Goal: Information Seeking & Learning: Learn about a topic

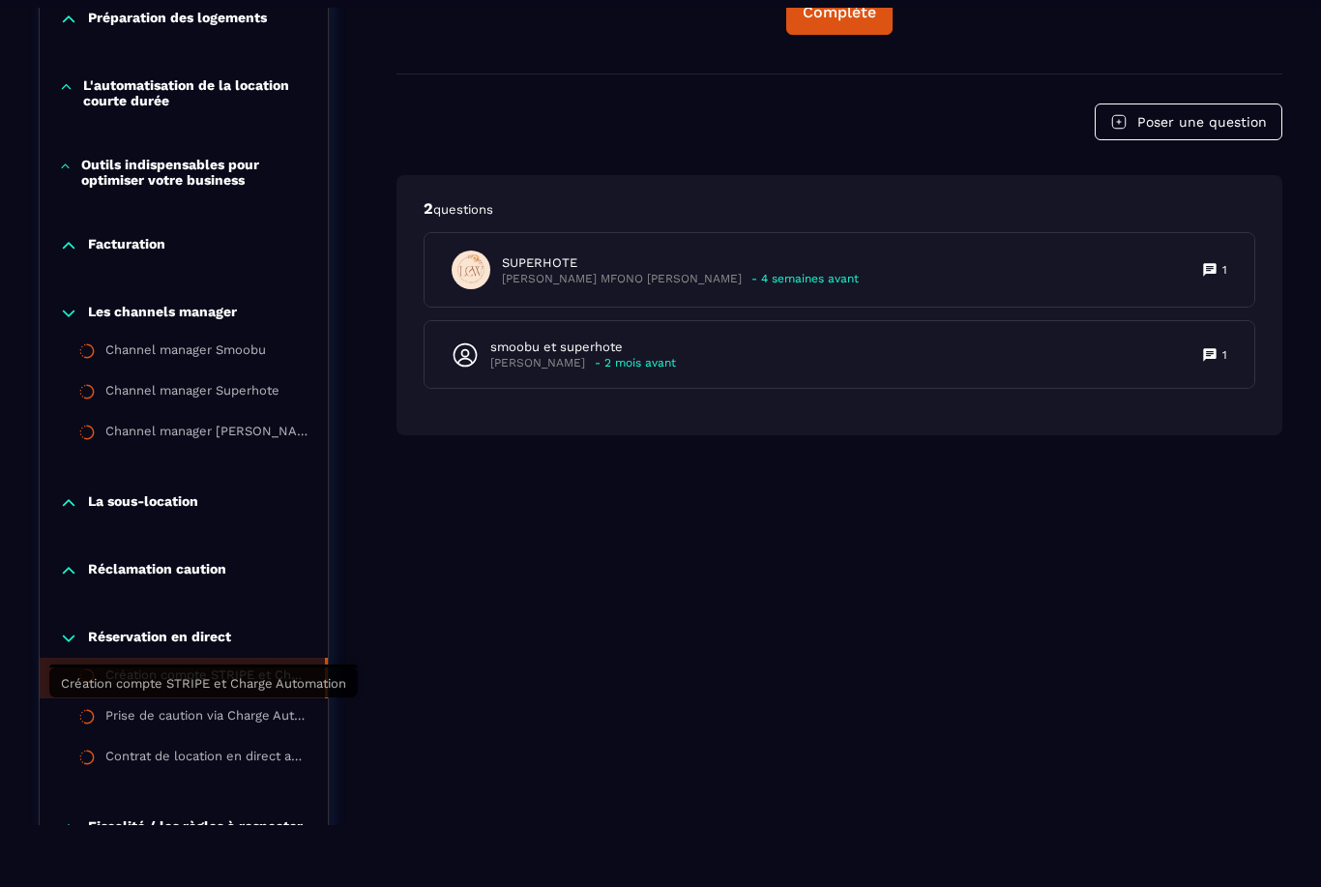
scroll to position [1583, 0]
click at [193, 698] on li "Création compte STRIPE et Charge Automation" at bounding box center [184, 677] width 288 height 41
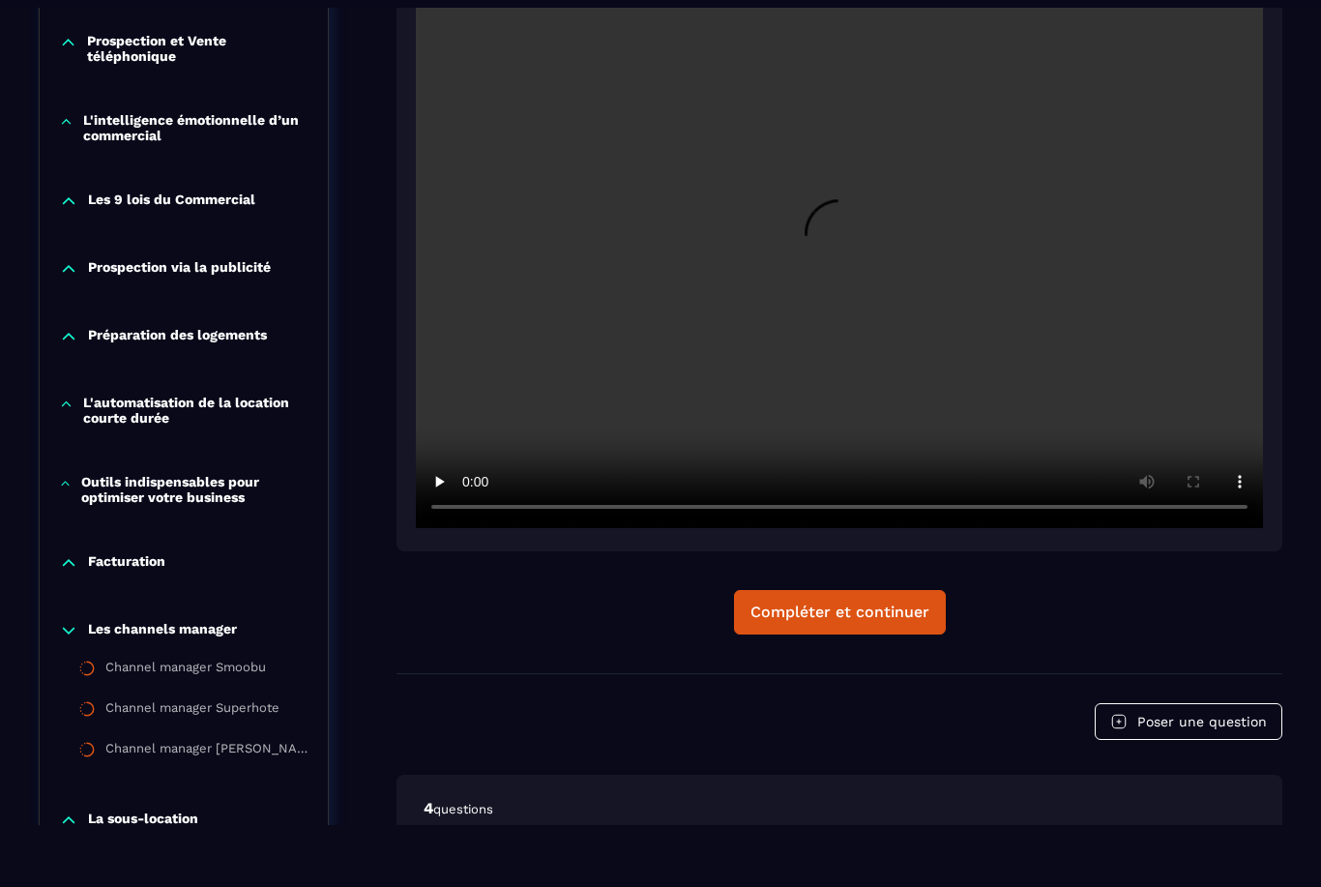
scroll to position [1332, 0]
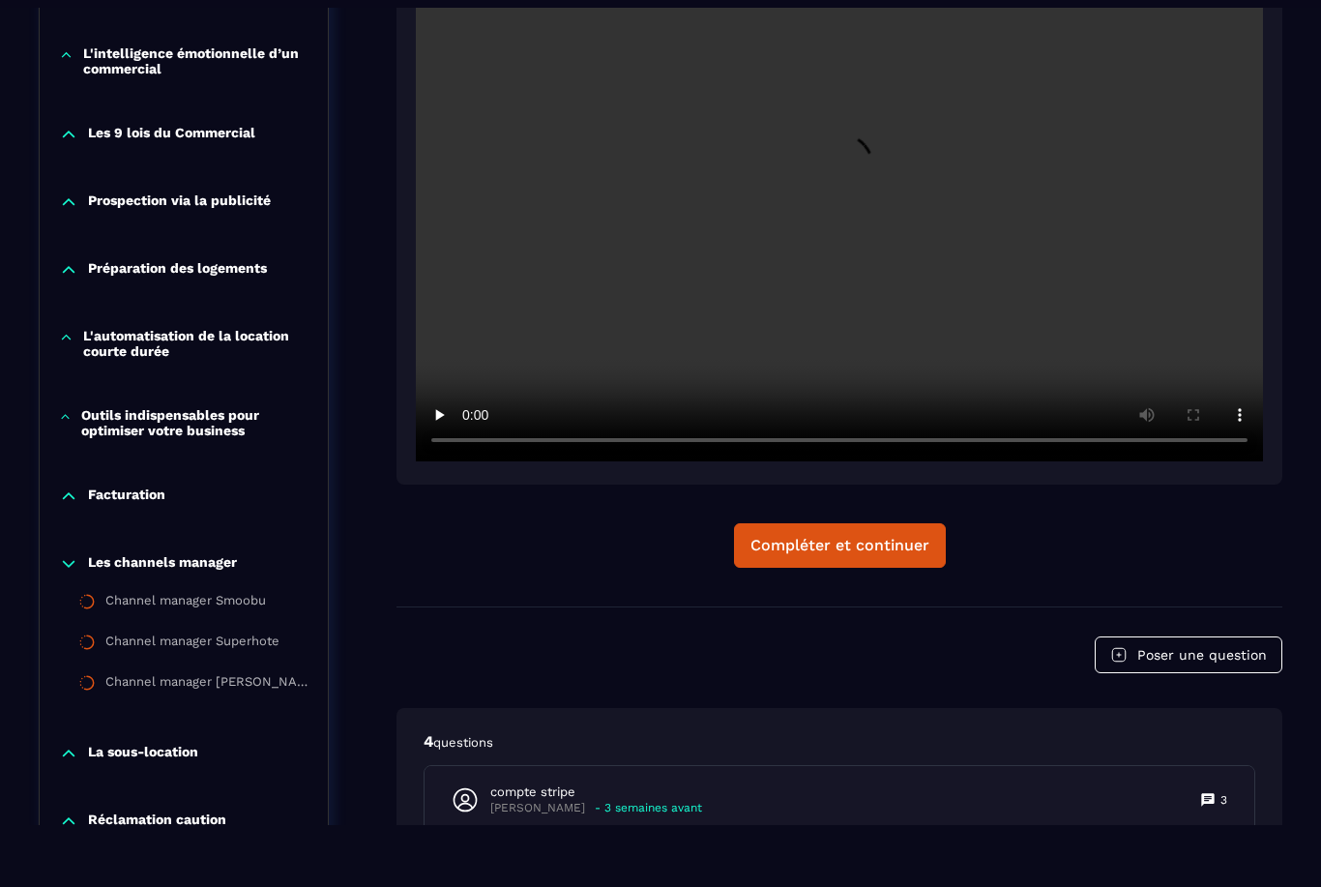
click at [860, 182] on video at bounding box center [839, 179] width 847 height 565
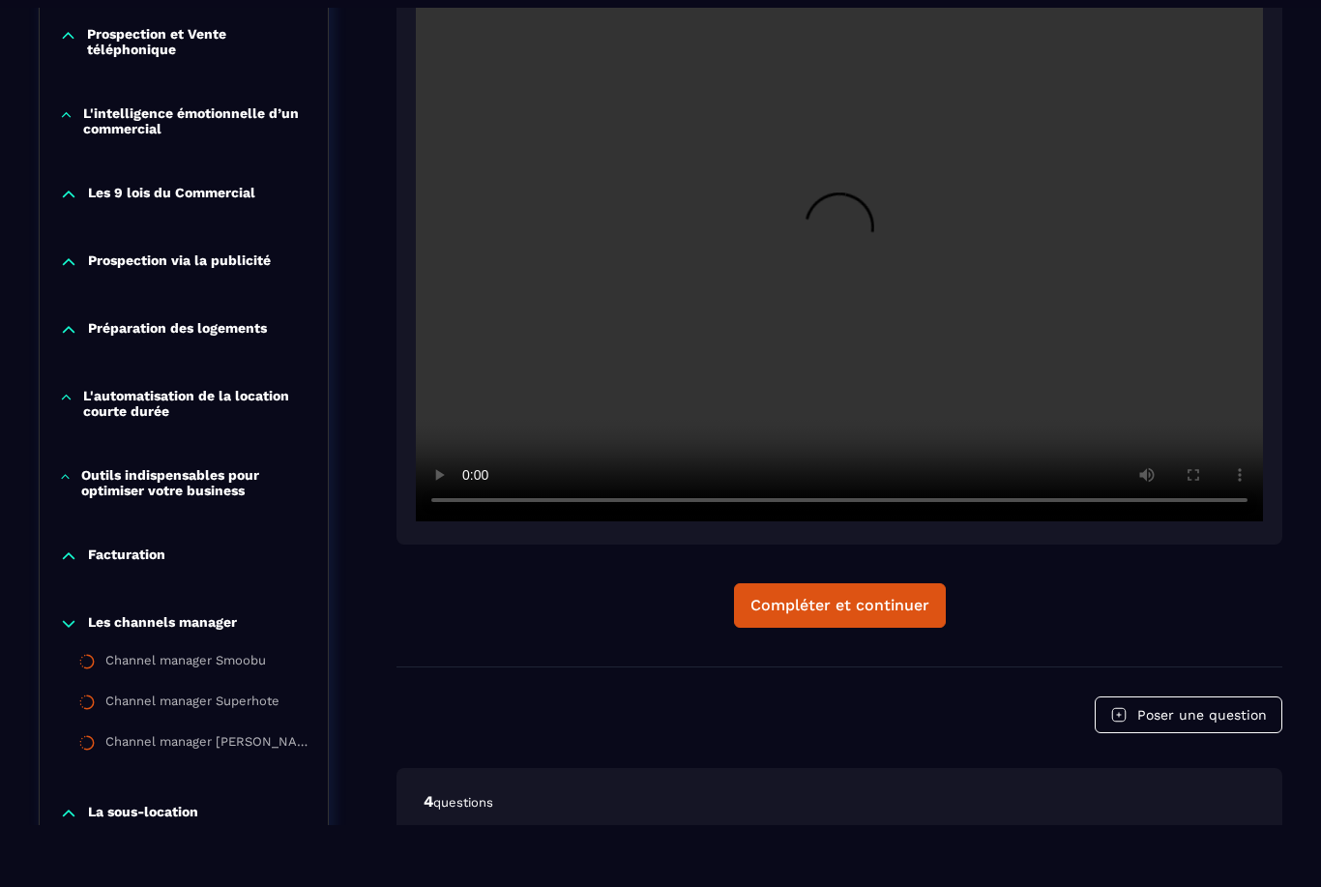
scroll to position [1271, 0]
click at [1240, 504] on video at bounding box center [839, 239] width 847 height 565
click at [799, 446] on video at bounding box center [839, 239] width 847 height 565
click at [794, 395] on video at bounding box center [839, 239] width 847 height 565
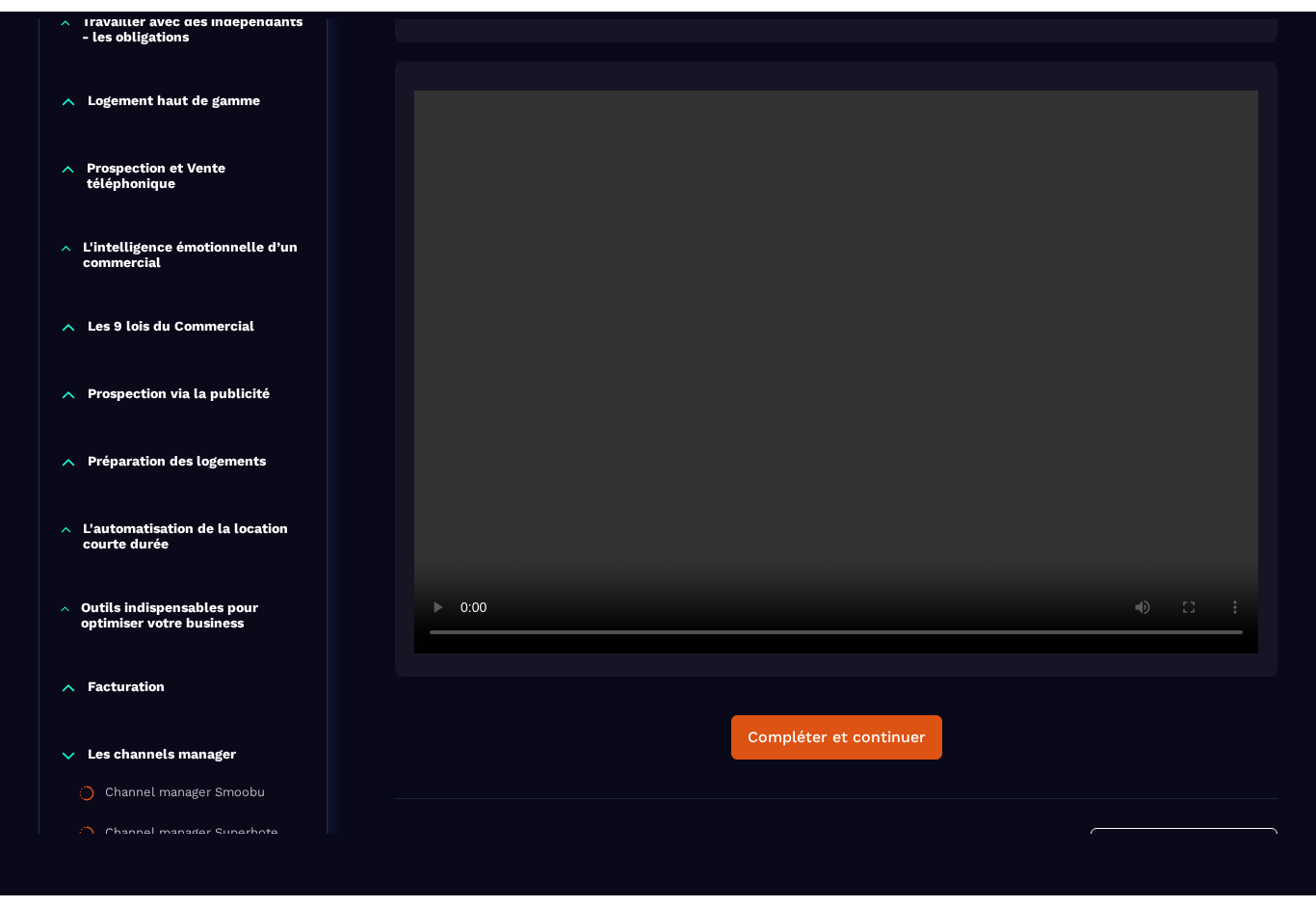
scroll to position [1146, 0]
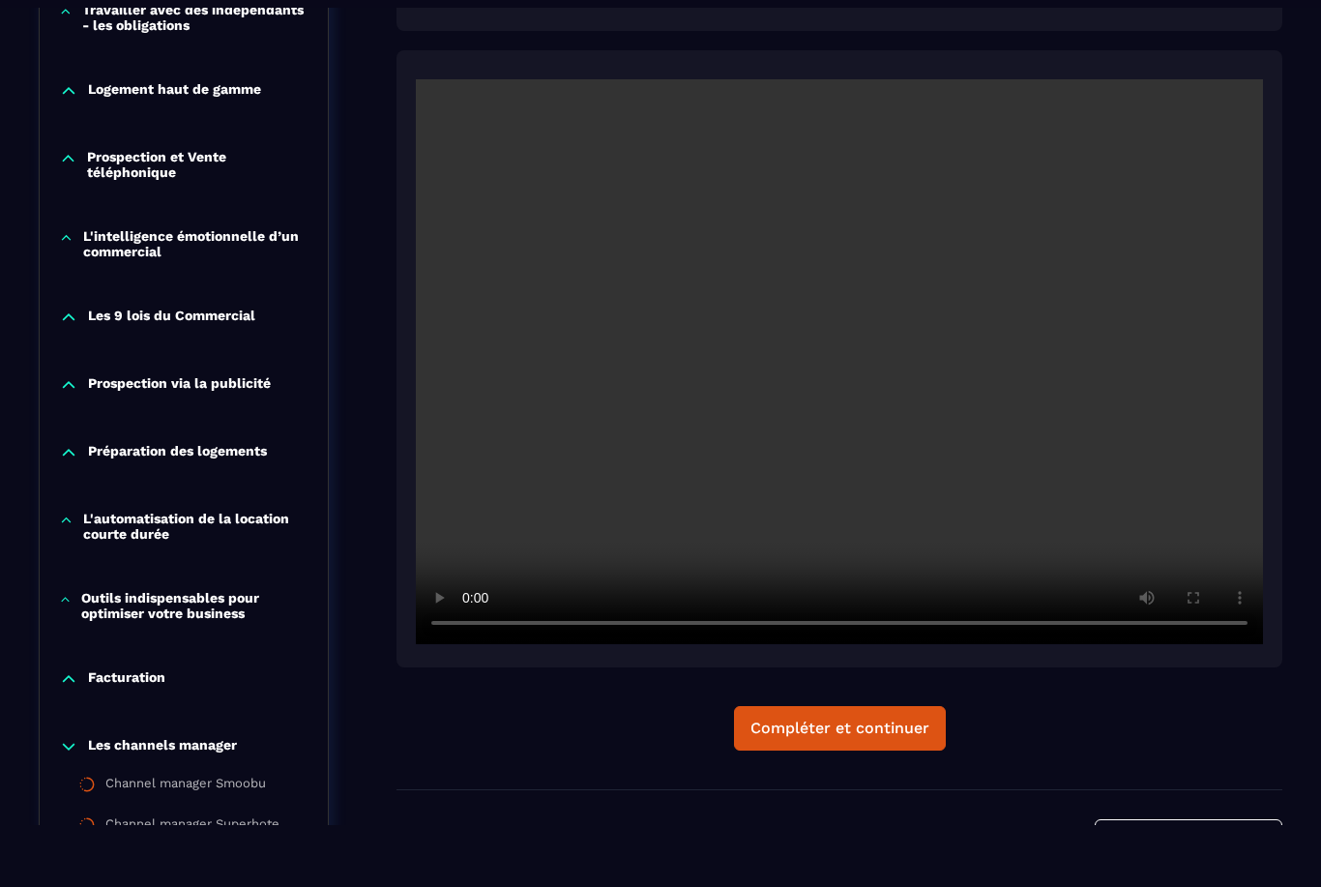
click at [434, 104] on video at bounding box center [839, 361] width 847 height 565
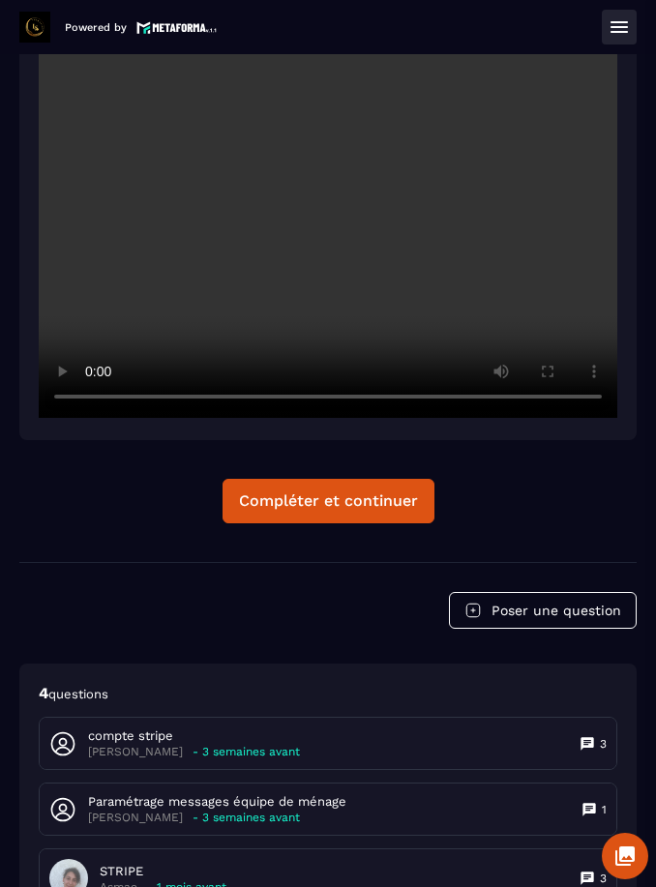
scroll to position [956, 0]
click at [327, 224] on video at bounding box center [328, 226] width 578 height 386
click at [430, 349] on video at bounding box center [328, 226] width 578 height 386
click at [150, 361] on video at bounding box center [328, 226] width 578 height 386
click at [331, 238] on video at bounding box center [328, 226] width 578 height 386
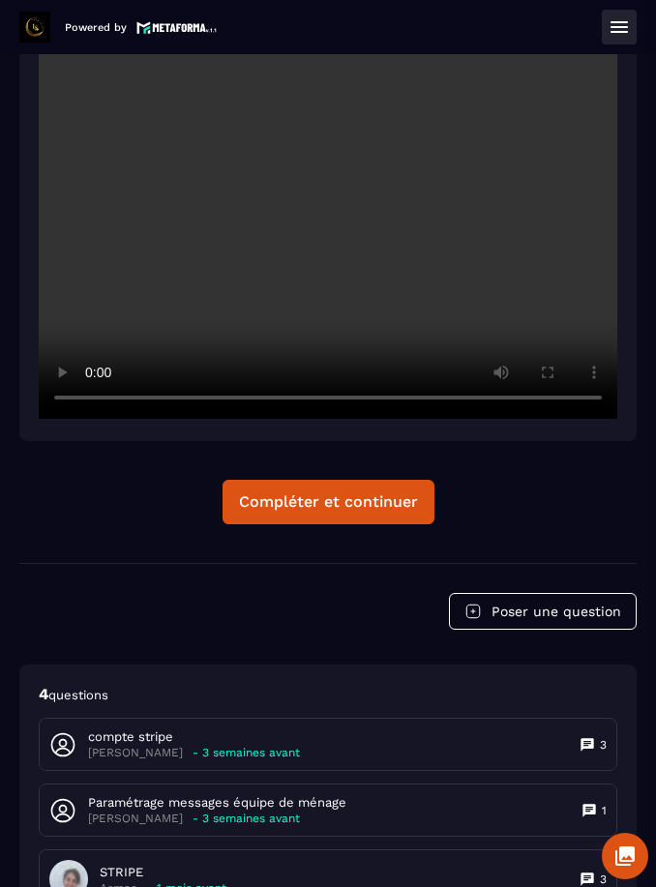
click at [294, 231] on video at bounding box center [328, 226] width 578 height 386
click at [314, 236] on video at bounding box center [328, 226] width 578 height 386
click at [318, 232] on video at bounding box center [328, 226] width 578 height 386
